Goal: Information Seeking & Learning: Learn about a topic

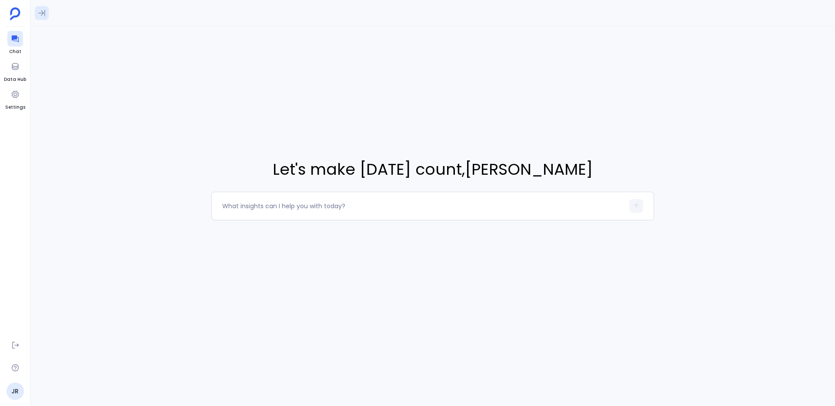
click at [42, 13] on icon at bounding box center [41, 13] width 9 height 9
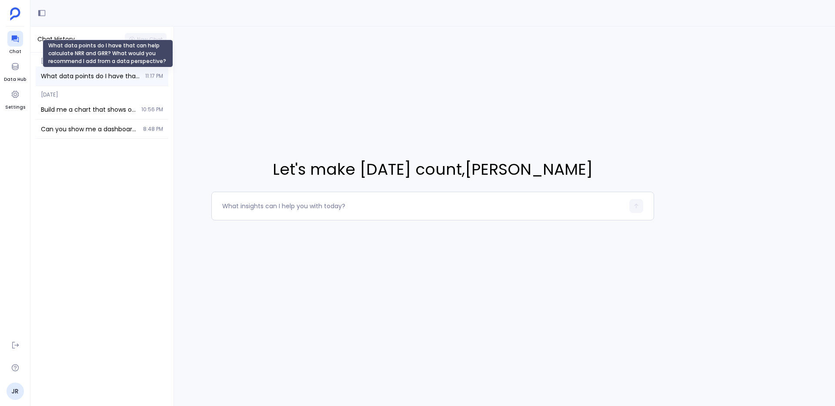
click at [89, 73] on span "What data points do I have that can help calculate NRR and GRR? What would you …" at bounding box center [90, 76] width 99 height 9
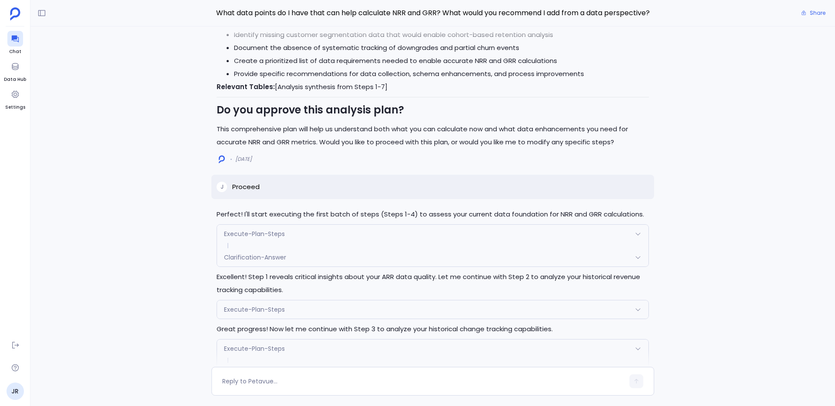
scroll to position [-2426, 0]
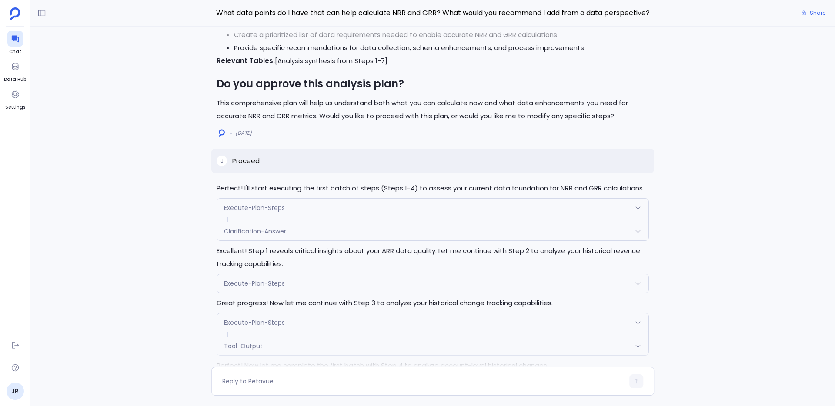
click at [267, 212] on div "Execute-Plan-Steps" at bounding box center [432, 208] width 431 height 18
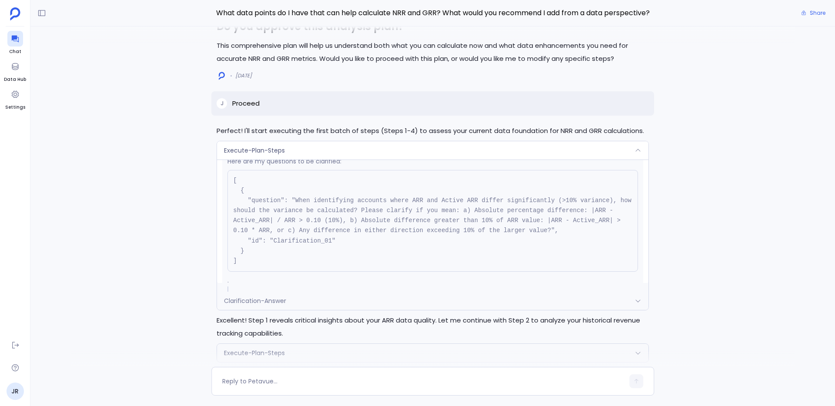
scroll to position [196, 0]
click at [313, 148] on div "Execute-Plan-Steps" at bounding box center [432, 150] width 431 height 18
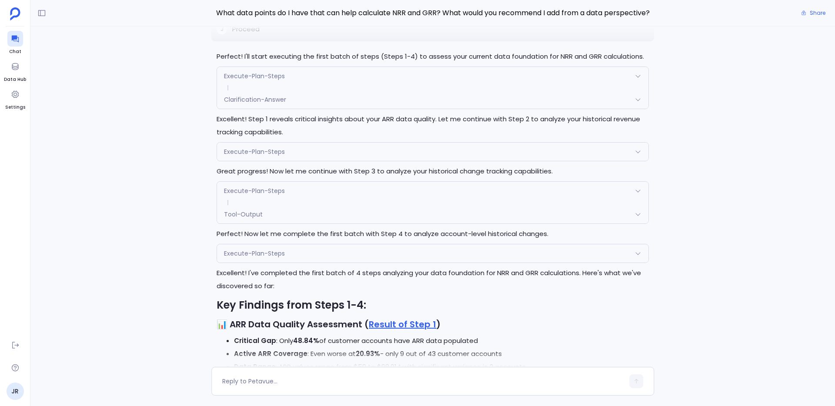
scroll to position [-2283, 0]
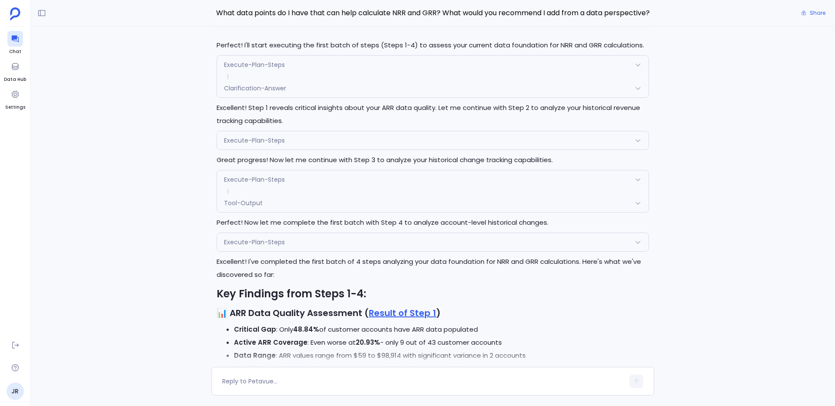
click at [263, 180] on span "Execute-Plan-Steps" at bounding box center [254, 179] width 61 height 9
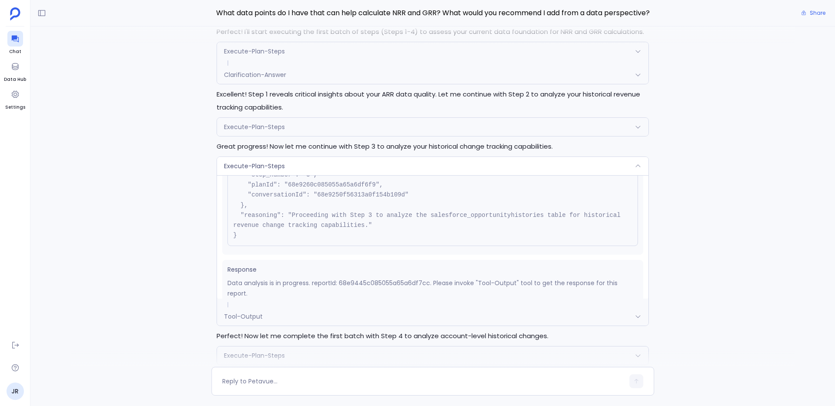
scroll to position [-2396, 0]
click at [290, 168] on div "Execute-Plan-Steps" at bounding box center [432, 165] width 431 height 18
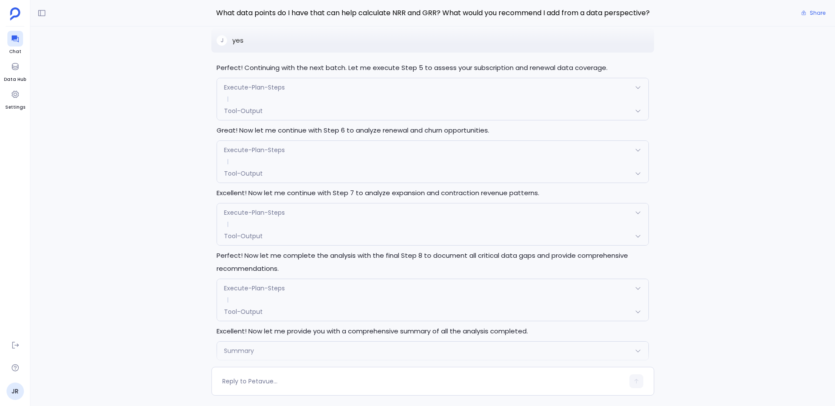
scroll to position [-1550, 0]
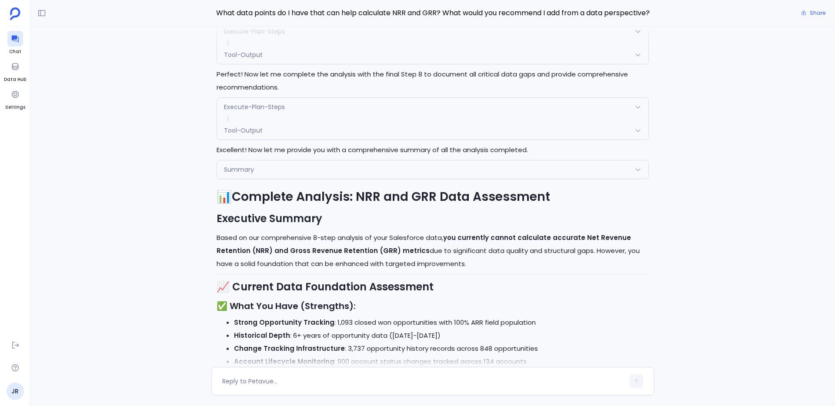
click at [270, 132] on div "Tool-Output" at bounding box center [432, 130] width 431 height 18
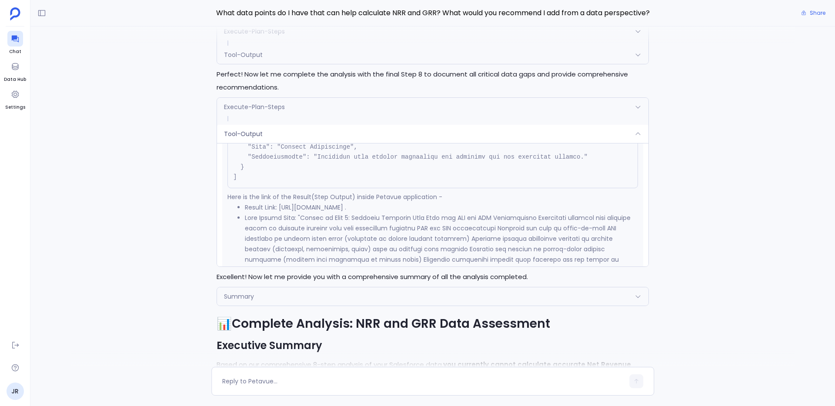
scroll to position [3204, 0]
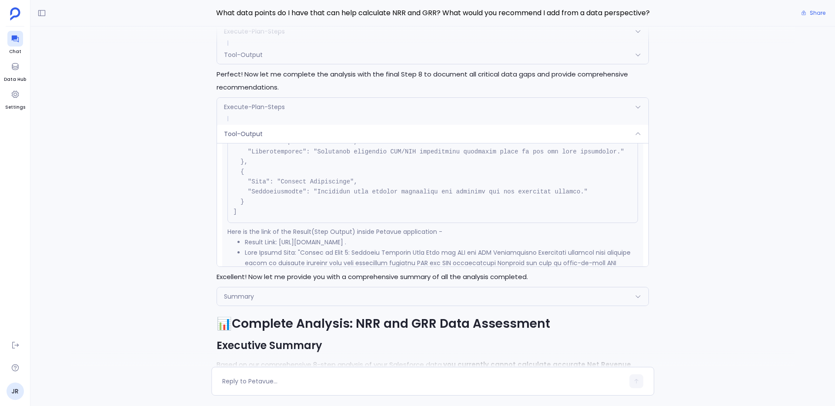
click at [307, 134] on div "Tool-Output" at bounding box center [432, 134] width 431 height 18
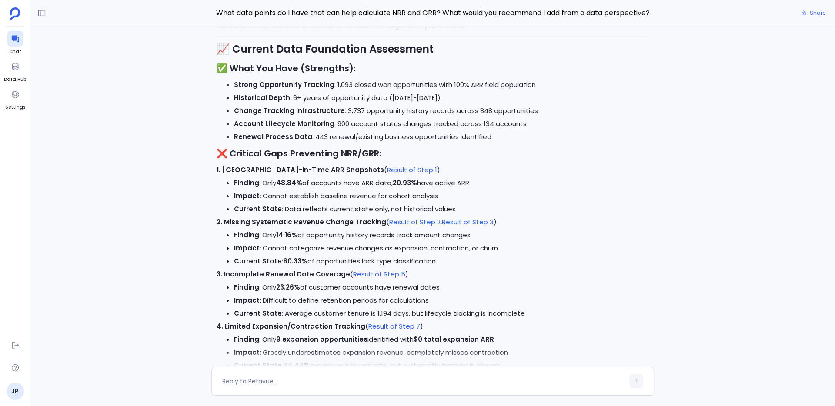
scroll to position [-1153, 0]
drag, startPoint x: 234, startPoint y: 183, endPoint x: 472, endPoint y: 185, distance: 237.3
click at [472, 185] on li "Finding : Only 48.84% of accounts have ARR data, 20.93% have active ARR" at bounding box center [441, 181] width 415 height 13
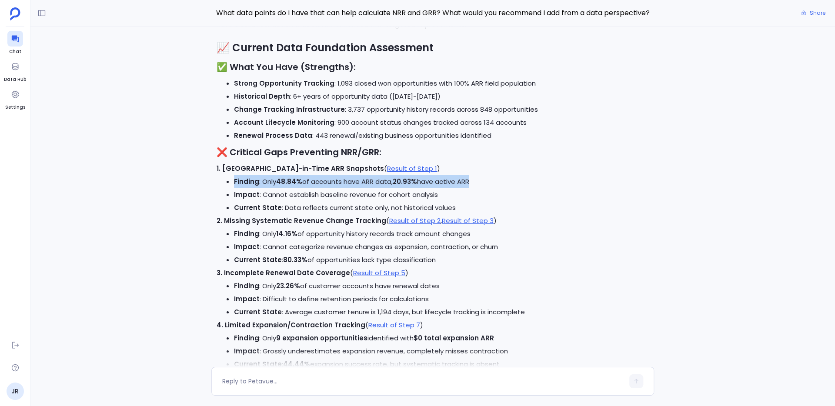
drag, startPoint x: 472, startPoint y: 185, endPoint x: 248, endPoint y: 185, distance: 224.3
click at [248, 185] on li "Finding : Only 48.84% of accounts have ARR data, 20.93% have active ARR" at bounding box center [441, 181] width 415 height 13
click at [193, 210] on div "Perfect! Continuing with the next batch. Let me execute Step 5 to assess your s…" at bounding box center [432, 197] width 804 height 340
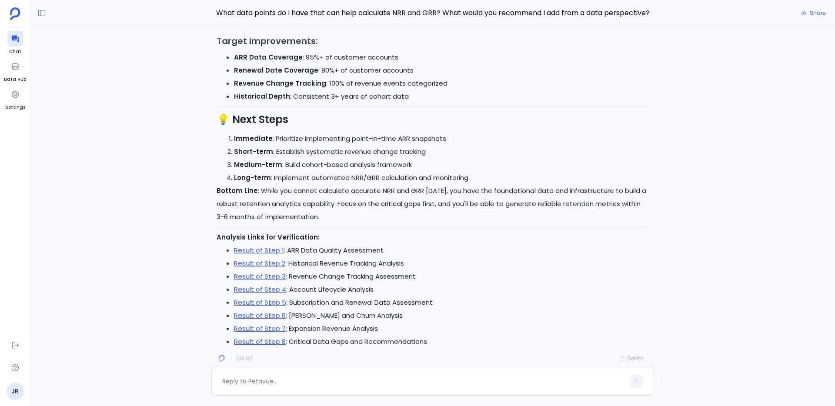
scroll to position [0, 0]
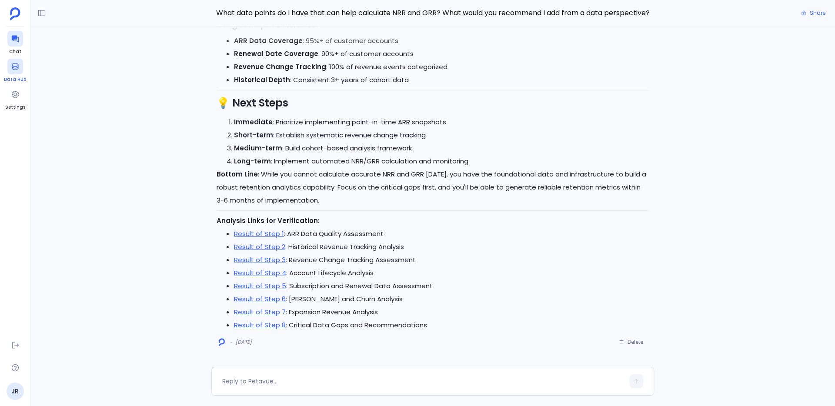
click at [11, 70] on icon at bounding box center [15, 66] width 9 height 9
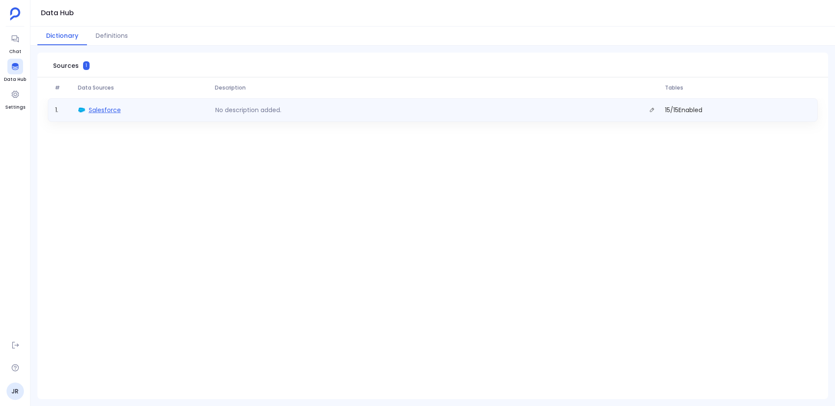
click at [97, 113] on span "Salesforce" at bounding box center [105, 110] width 32 height 9
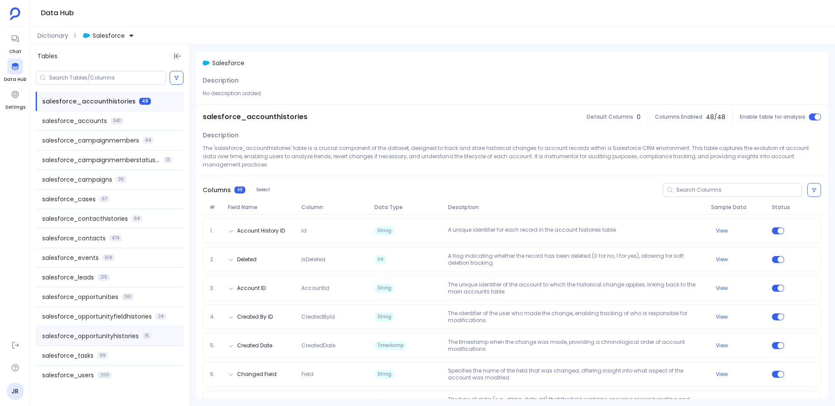
click at [121, 335] on span "salesforce_opportunityhistories" at bounding box center [90, 336] width 96 height 9
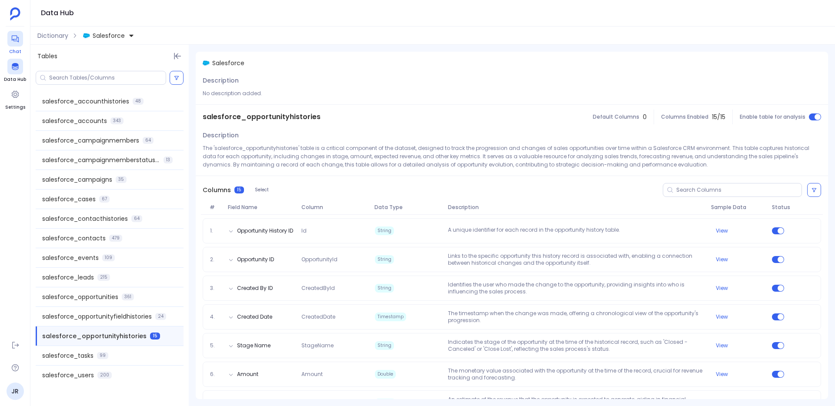
click at [16, 39] on icon at bounding box center [14, 39] width 7 height 7
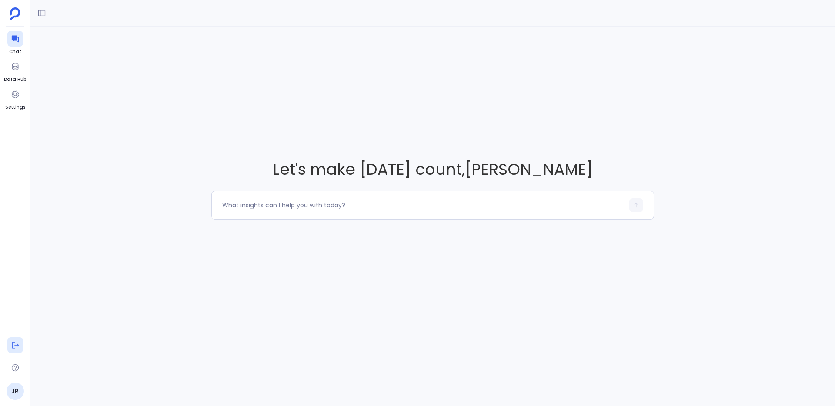
click at [8, 349] on button at bounding box center [15, 345] width 16 height 16
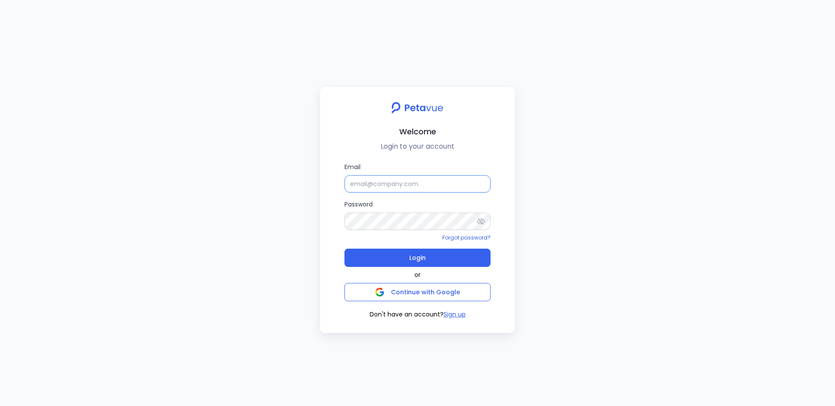
click at [360, 175] on input "Email" at bounding box center [417, 183] width 146 height 17
type input "support+firemon@petavue.com"
click at [420, 257] on span "Login" at bounding box center [417, 258] width 17 height 12
